Goal: Transaction & Acquisition: Subscribe to service/newsletter

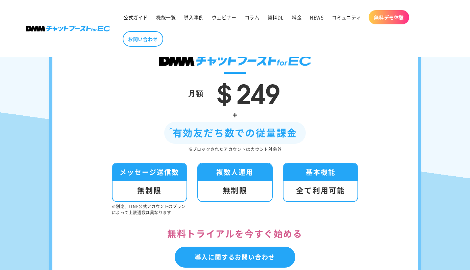
scroll to position [2285, 0]
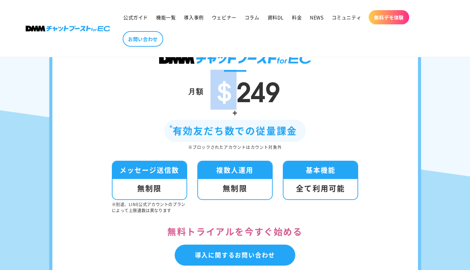
drag, startPoint x: 219, startPoint y: 103, endPoint x: 228, endPoint y: 103, distance: 9.1
click at [228, 103] on span "＄249" at bounding box center [246, 90] width 70 height 40
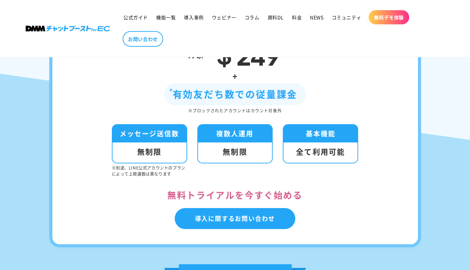
scroll to position [2288, 0]
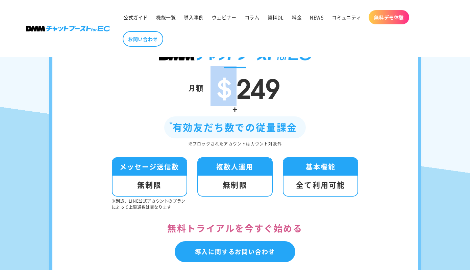
drag, startPoint x: 223, startPoint y: 100, endPoint x: 227, endPoint y: 100, distance: 4.1
click at [227, 100] on span "＄249" at bounding box center [246, 86] width 70 height 40
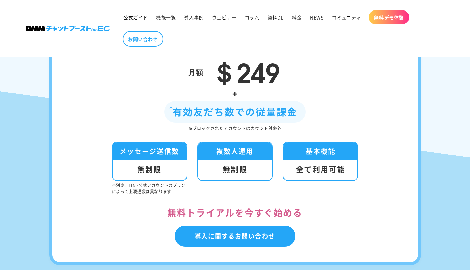
scroll to position [2296, 0]
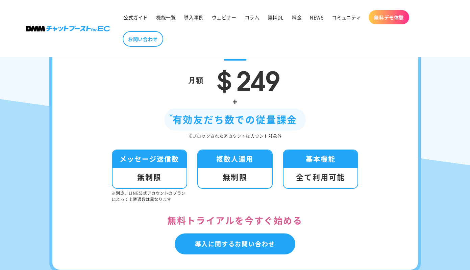
drag, startPoint x: 176, startPoint y: 133, endPoint x: 297, endPoint y: 131, distance: 120.7
click at [297, 130] on div "有効友だち数での従量課金" at bounding box center [235, 119] width 142 height 22
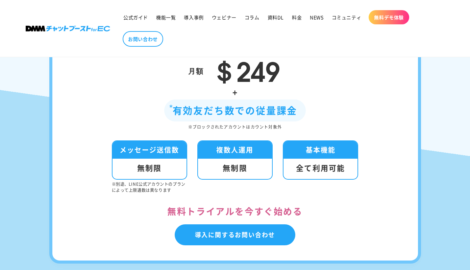
scroll to position [2304, 0]
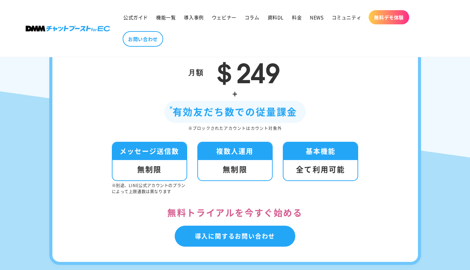
drag, startPoint x: 182, startPoint y: 138, endPoint x: 181, endPoint y: 147, distance: 9.5
click at [181, 147] on div "月額 ＄249 + 有効友だち数での従量課金 ※ブロックされたアカウントはカウント対象外 メッセージ送信数 無制限 ※別途、LINE公式アカウントのプランによ…" at bounding box center [235, 135] width 372 height 259
click at [124, 194] on p "※別途、LINE公式アカウントのプランによって上限通数は異なります" at bounding box center [149, 188] width 75 height 12
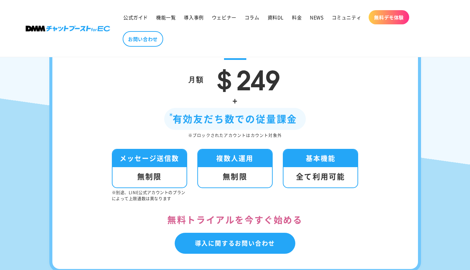
scroll to position [2296, 0]
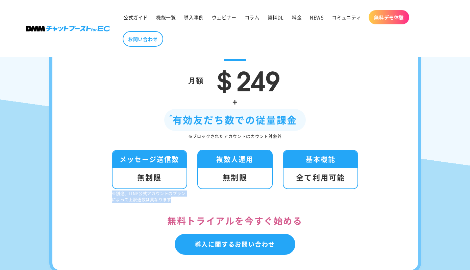
drag, startPoint x: 110, startPoint y: 205, endPoint x: 171, endPoint y: 213, distance: 61.3
click at [171, 213] on div "月額 ＄249 + 有効友だち数での従量課金 ※ブロックされたアカウントはカウント対象外 メッセージ送信数 無制限 ※別途、LINE公式アカウントのプランによ…" at bounding box center [235, 143] width 372 height 259
click at [207, 215] on div "月額 ＄249 + 有効友だち数での従量課金 ※ブロックされたアカウントはカウント対象外 メッセージ送信数 無制限 ※別途、LINE公式アカウントのプランによ…" at bounding box center [235, 143] width 372 height 259
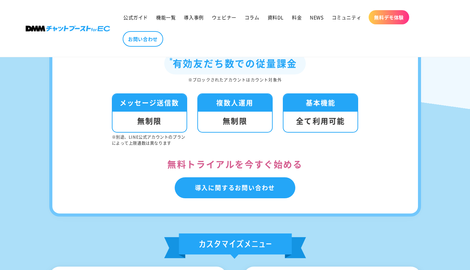
scroll to position [2354, 0]
